Goal: Task Accomplishment & Management: Complete application form

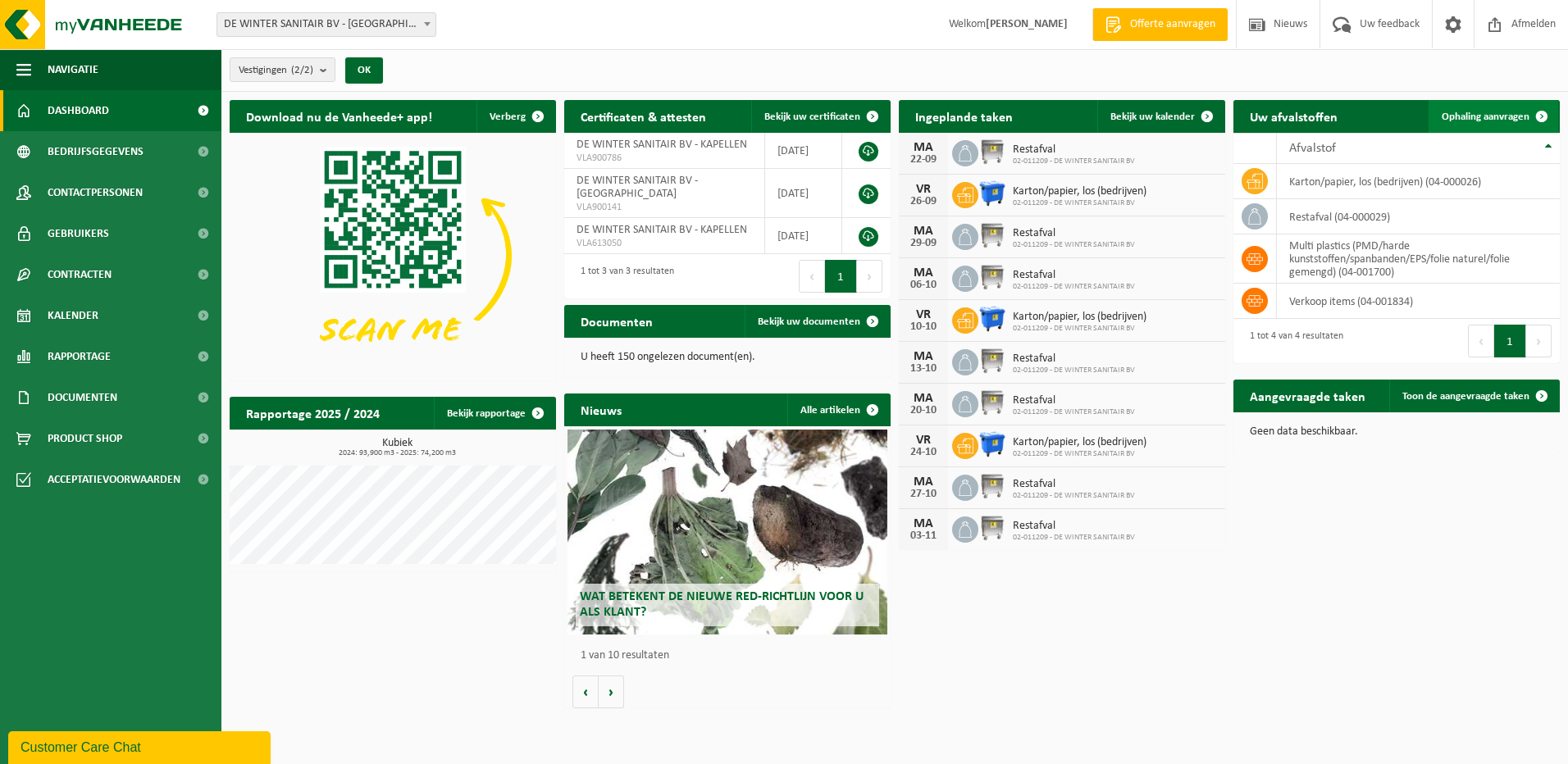
click at [1493, 115] on span "Ophaling aanvragen" at bounding box center [1485, 116] width 88 height 10
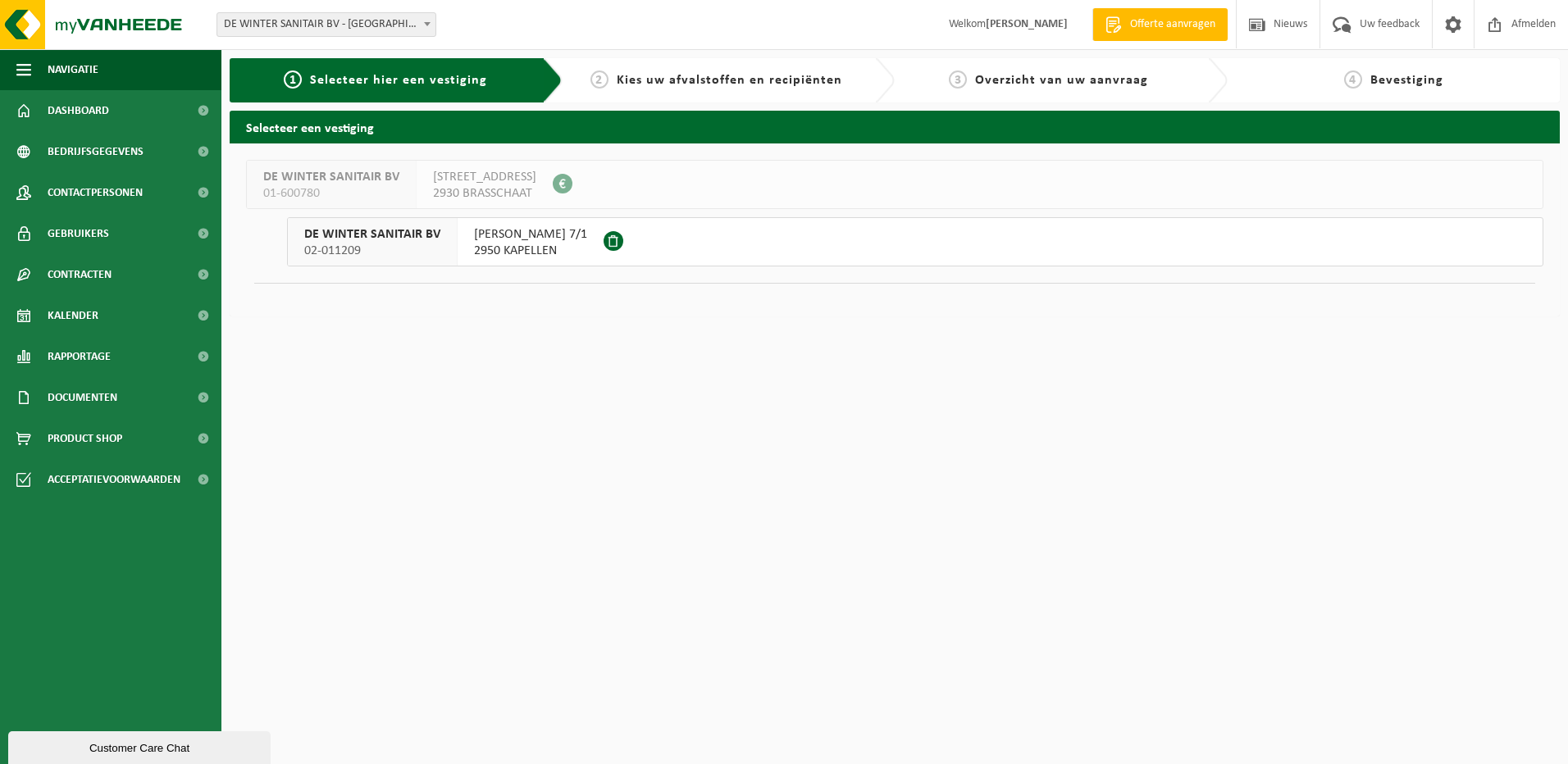
click at [526, 244] on span "2950 KAPELLEN" at bounding box center [530, 251] width 113 height 16
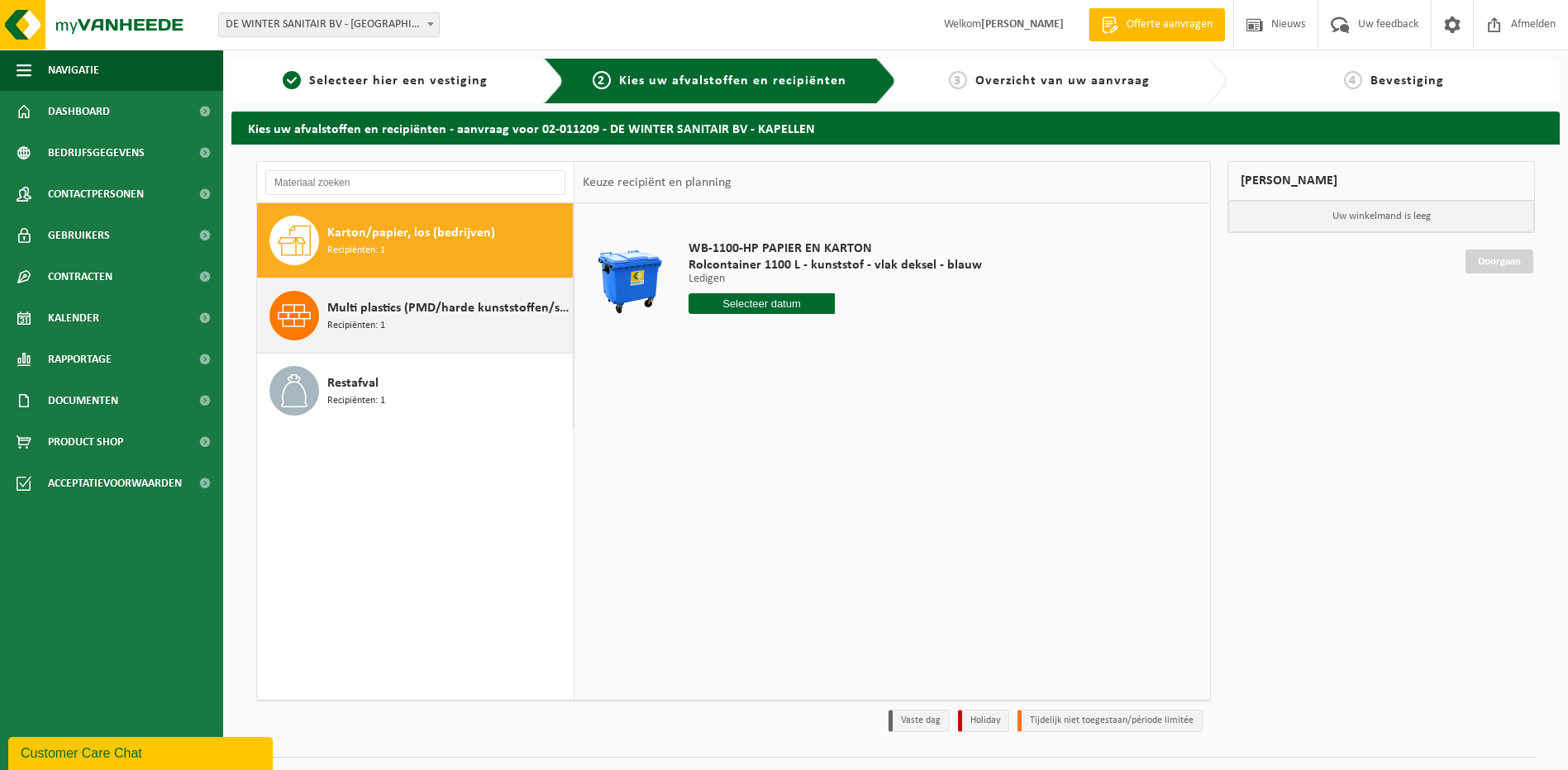
click at [396, 314] on span "Multi plastics (PMD/harde kunststoffen/spanbanden/EPS/folie naturel/folie gemen…" at bounding box center [448, 308] width 242 height 20
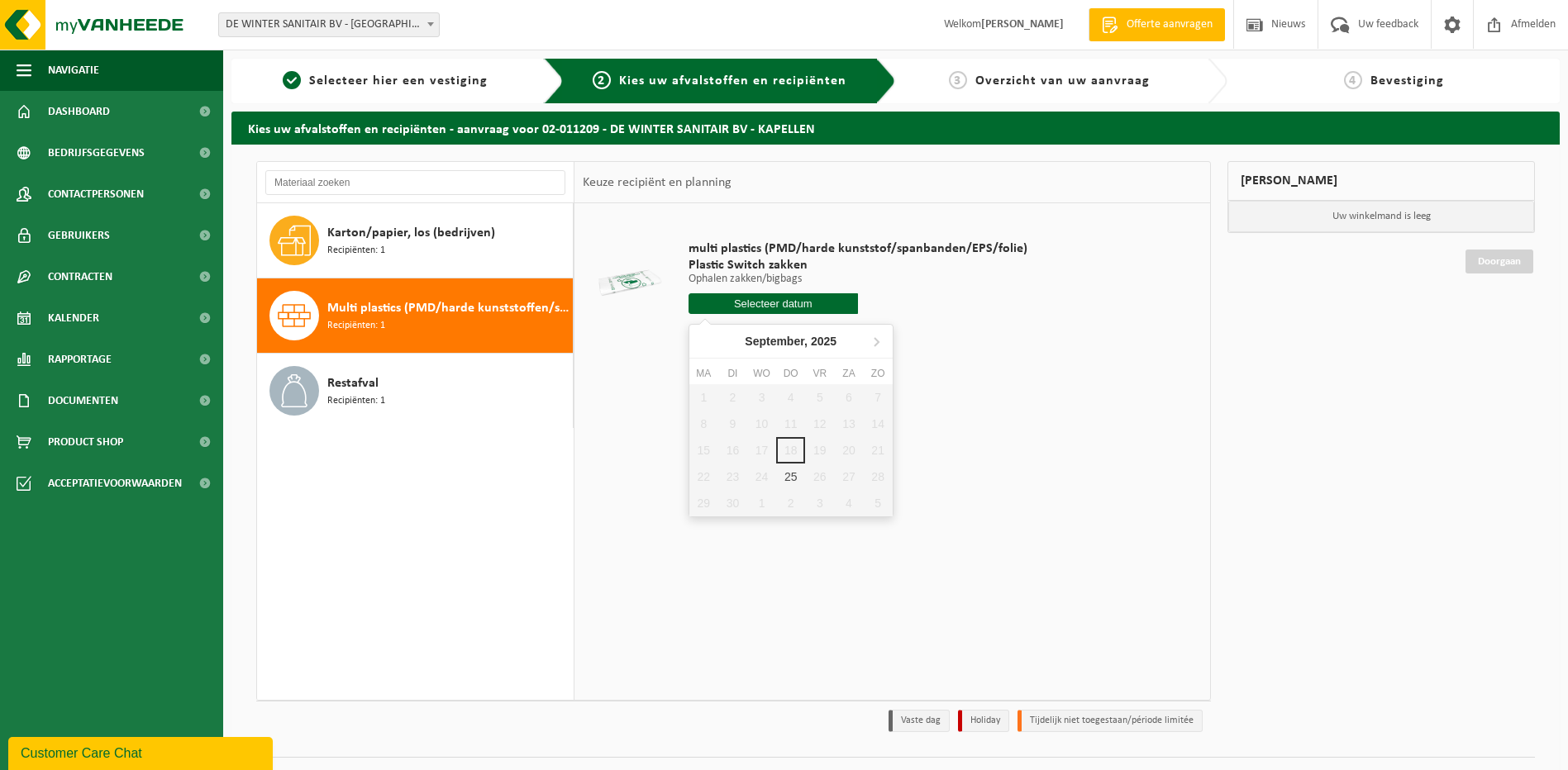
click at [826, 304] on input "text" at bounding box center [774, 304] width 170 height 21
click at [790, 481] on div "25" at bounding box center [791, 477] width 29 height 26
type input "Van [DATE]"
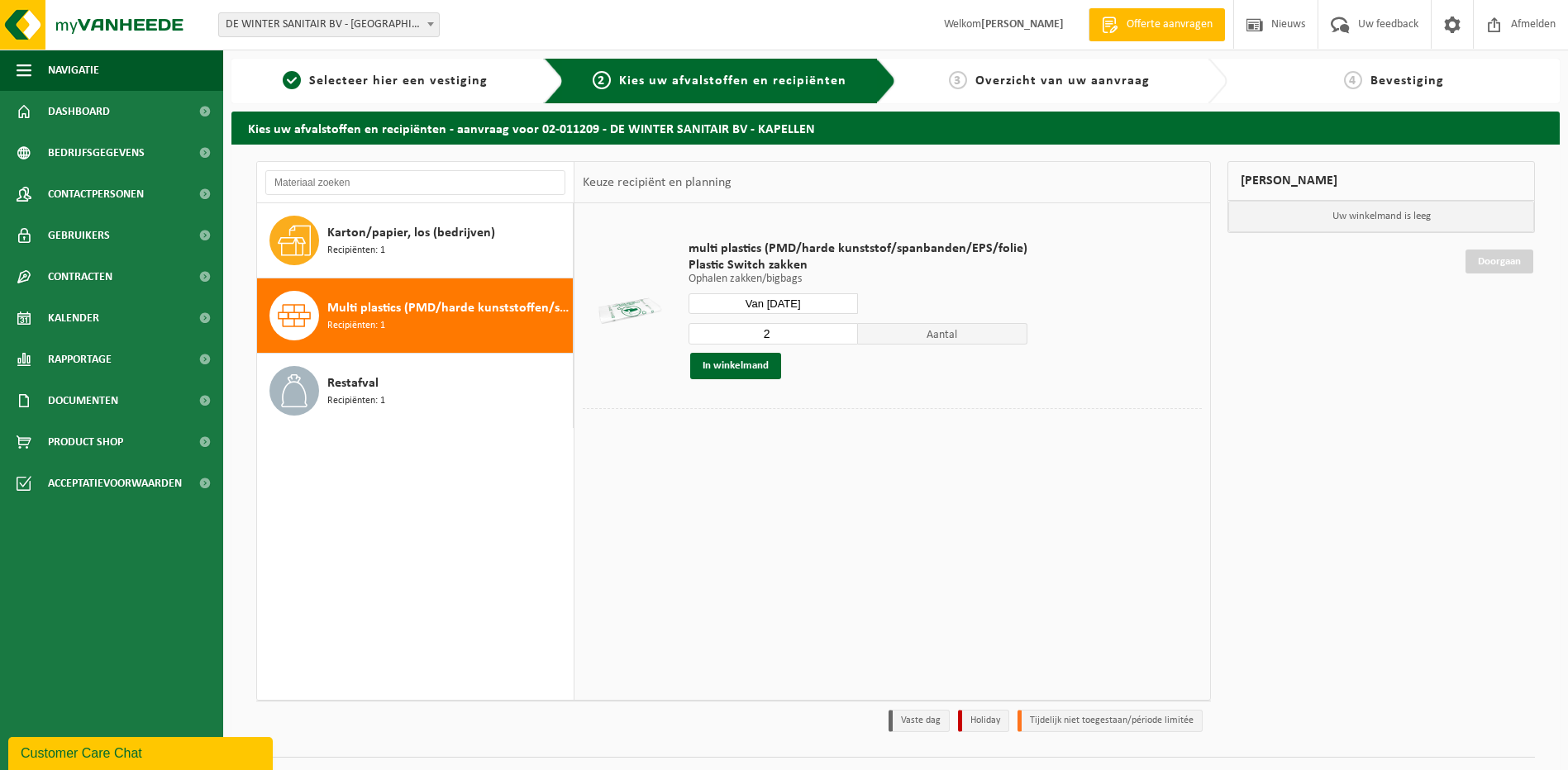
click at [842, 332] on input "2" at bounding box center [774, 333] width 170 height 22
click at [842, 332] on input "3" at bounding box center [774, 333] width 170 height 22
click at [840, 332] on input "4" at bounding box center [774, 333] width 170 height 22
click at [840, 332] on input "5" at bounding box center [774, 333] width 170 height 22
click at [840, 332] on input "6" at bounding box center [774, 333] width 170 height 22
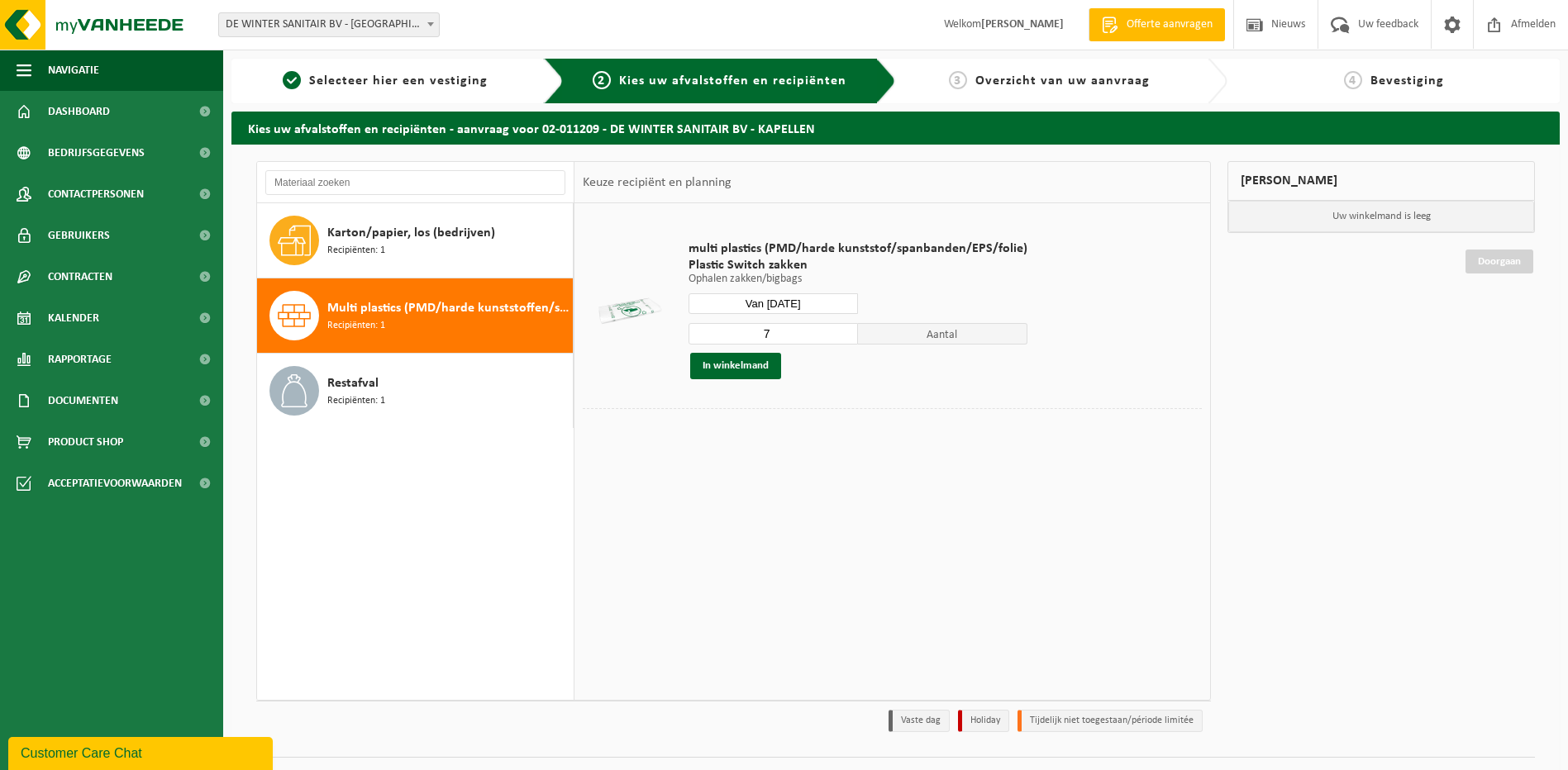
click at [840, 332] on input "7" at bounding box center [774, 333] width 170 height 22
click at [844, 332] on input "8" at bounding box center [774, 333] width 170 height 22
click at [844, 332] on input "9" at bounding box center [774, 333] width 170 height 22
click at [844, 332] on input "10" at bounding box center [774, 333] width 170 height 22
click at [844, 332] on input "11" at bounding box center [774, 333] width 170 height 22
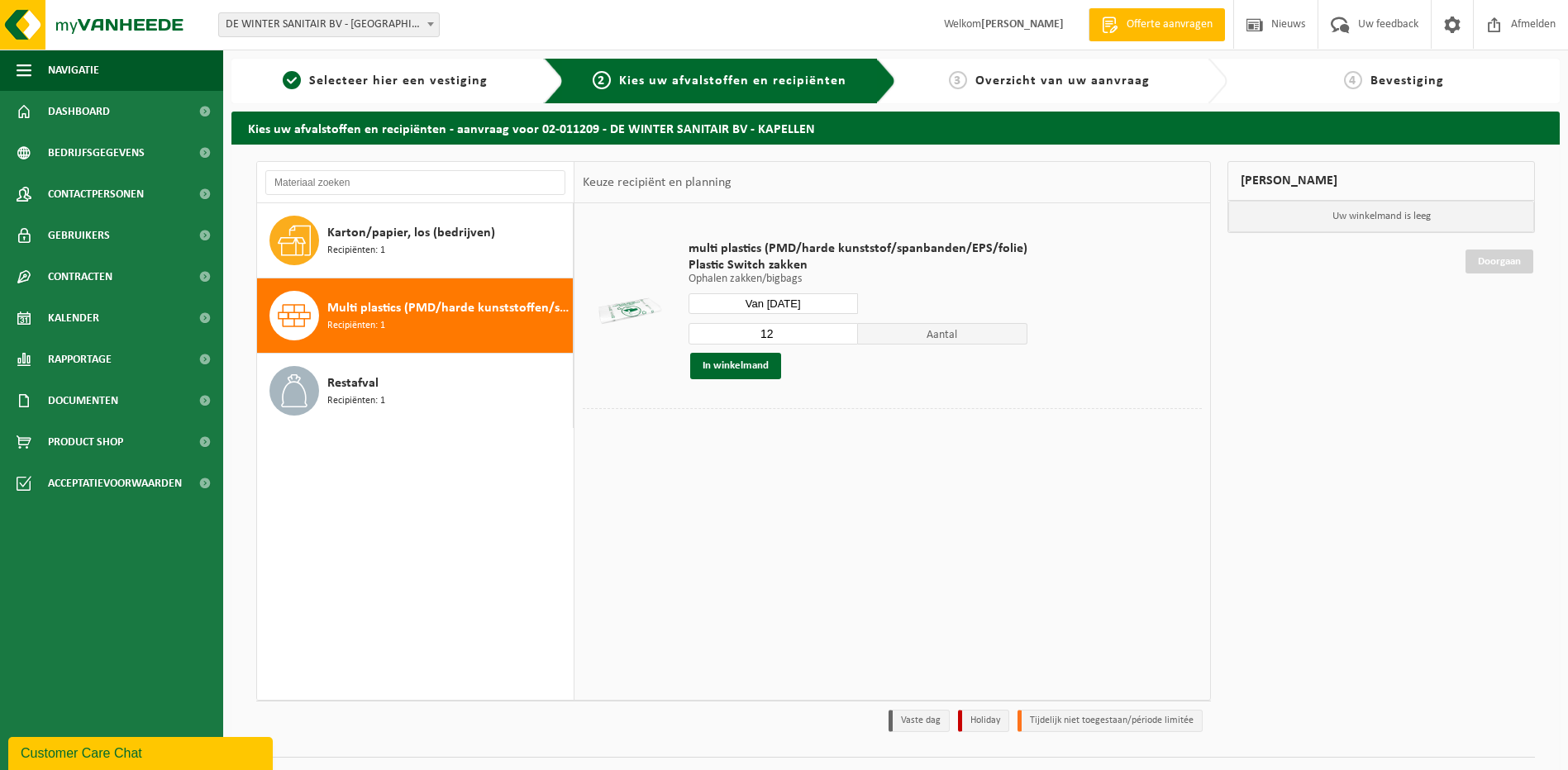
click at [844, 332] on input "12" at bounding box center [774, 333] width 170 height 22
click at [844, 332] on input "13" at bounding box center [774, 333] width 170 height 22
click at [844, 332] on input "14" at bounding box center [774, 333] width 170 height 22
click at [840, 339] on input "13" at bounding box center [774, 333] width 170 height 22
click at [840, 339] on input "12" at bounding box center [774, 333] width 170 height 22
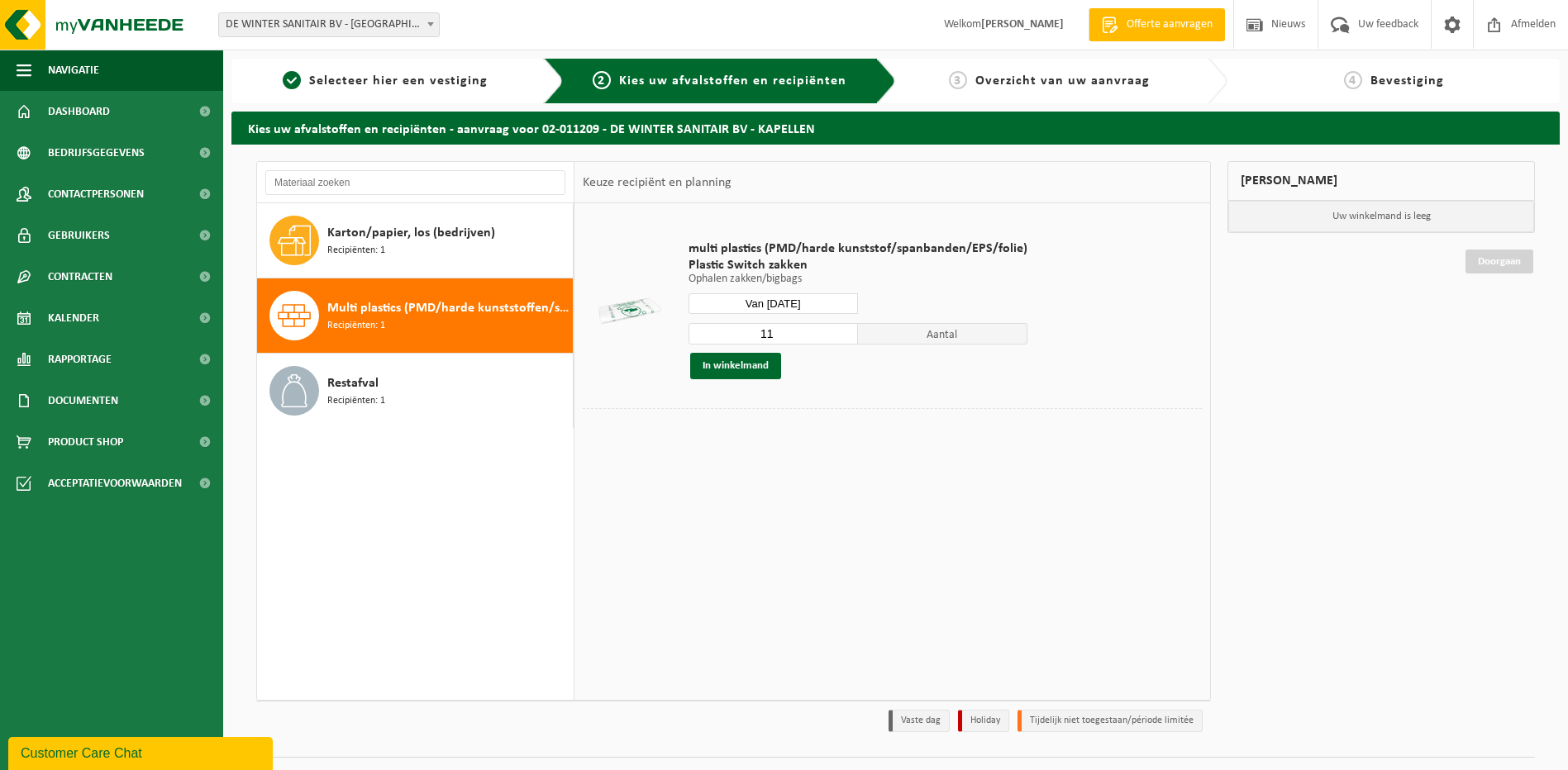
click at [840, 339] on input "11" at bounding box center [774, 333] width 170 height 22
click at [840, 339] on input "10" at bounding box center [774, 333] width 170 height 22
click at [840, 339] on input "9" at bounding box center [774, 333] width 170 height 22
click at [840, 339] on input "8" at bounding box center [774, 333] width 170 height 22
type input "7"
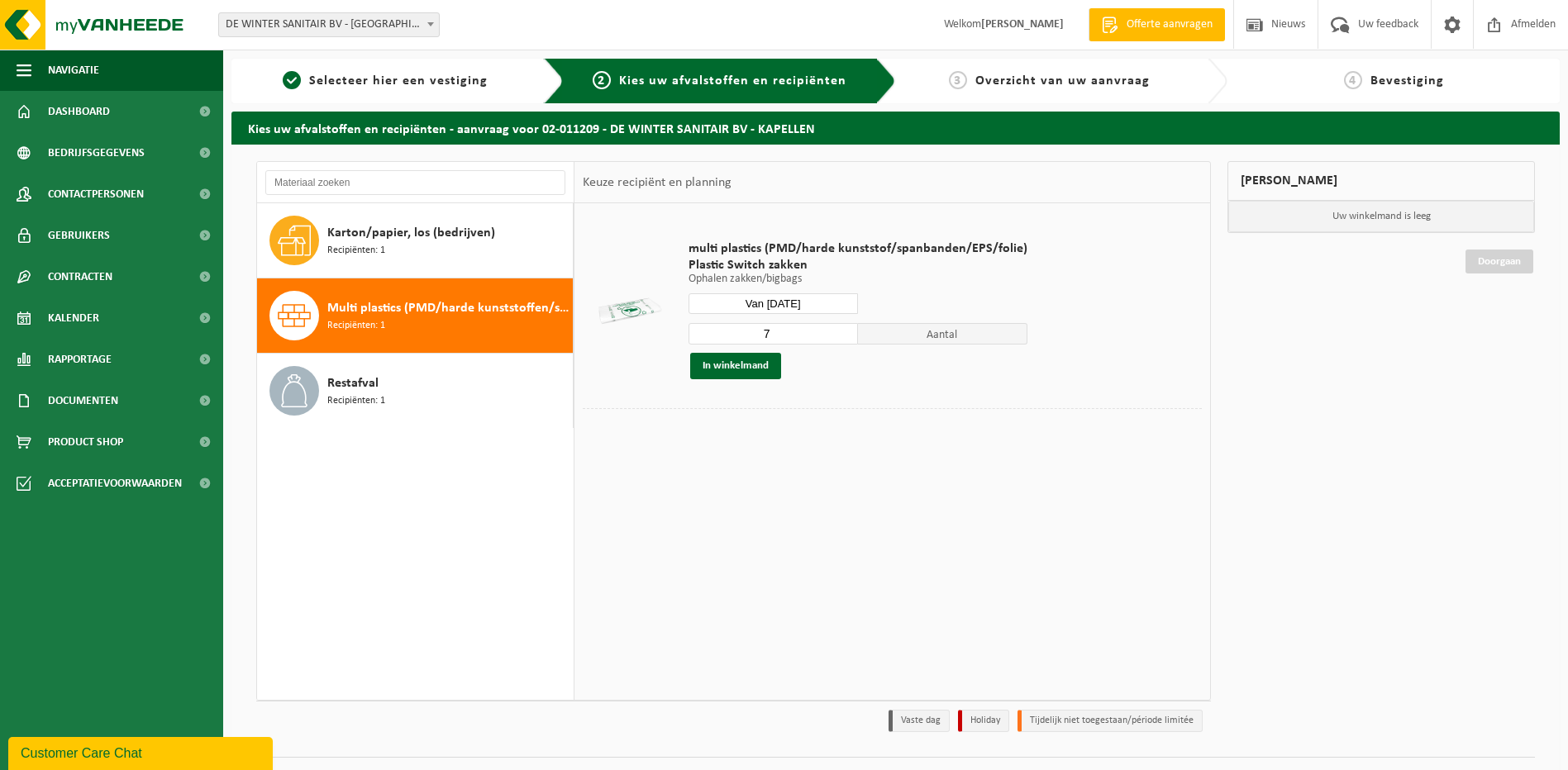
click at [840, 339] on input "7" at bounding box center [774, 333] width 170 height 22
click at [730, 368] on button "In winkelmand" at bounding box center [736, 366] width 91 height 26
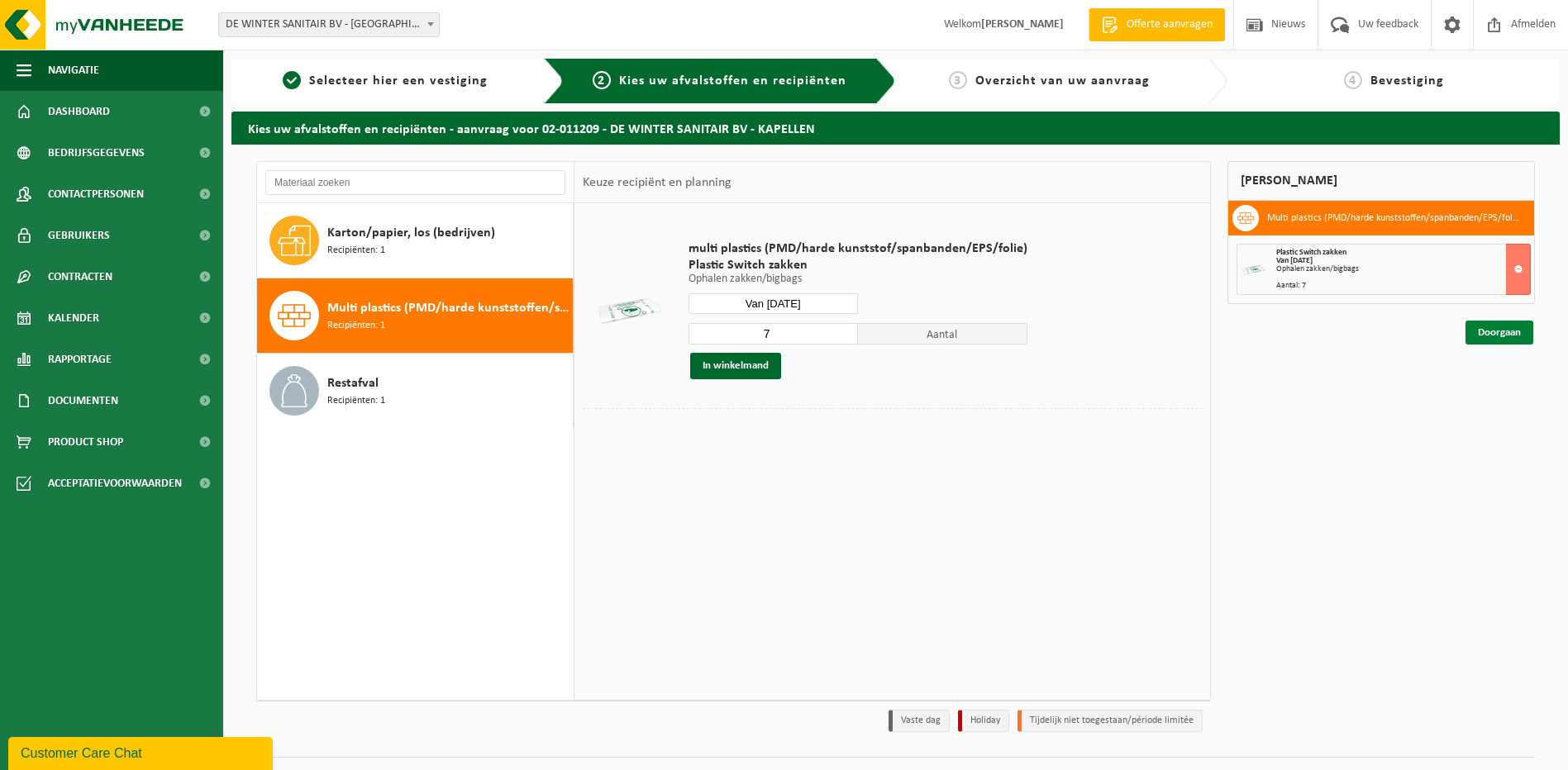
click at [1500, 331] on link "Doorgaan" at bounding box center [1499, 332] width 67 height 24
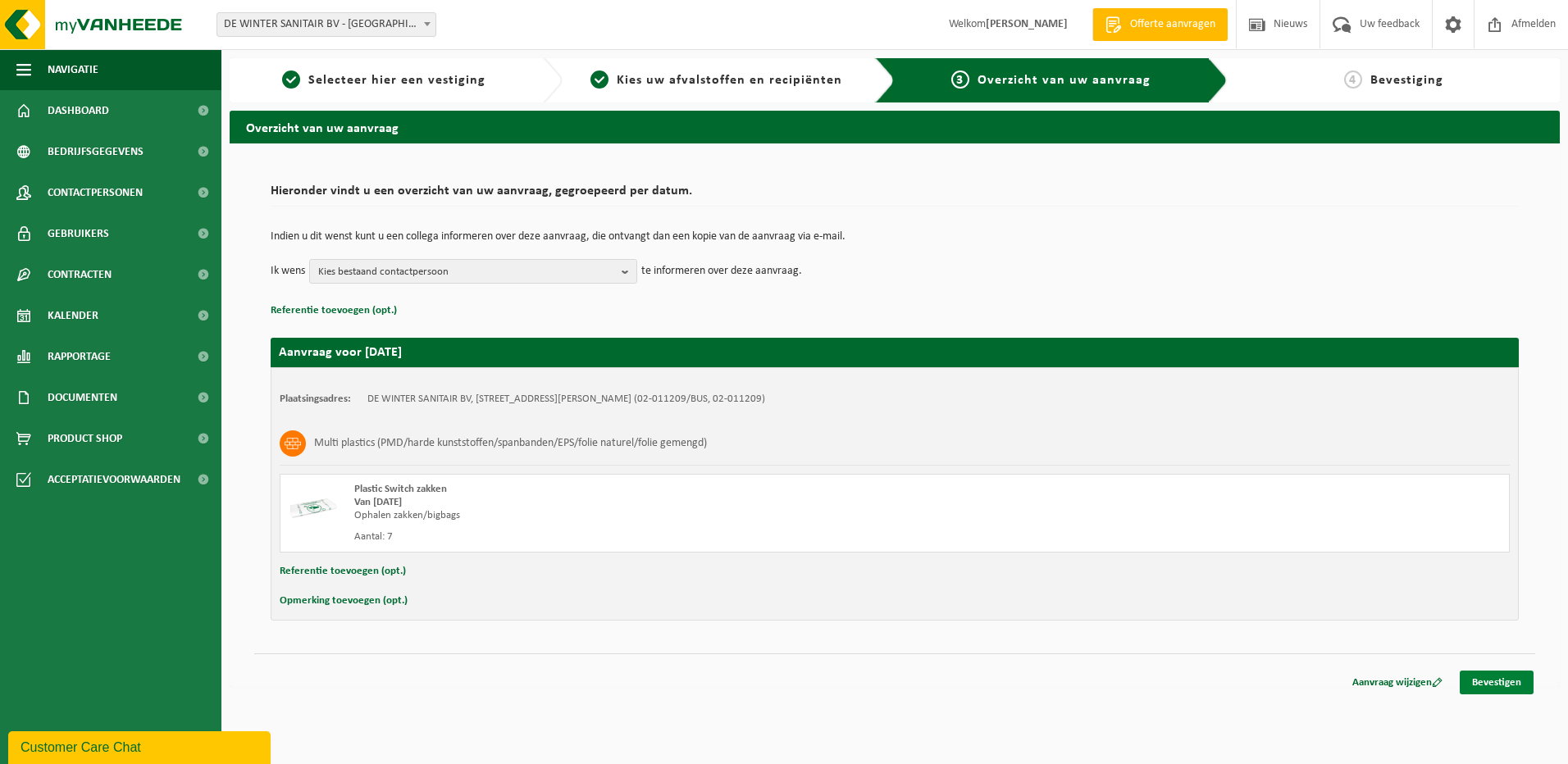
click at [1499, 682] on link "Bevestigen" at bounding box center [1496, 682] width 74 height 23
